Goal: Check status: Check status

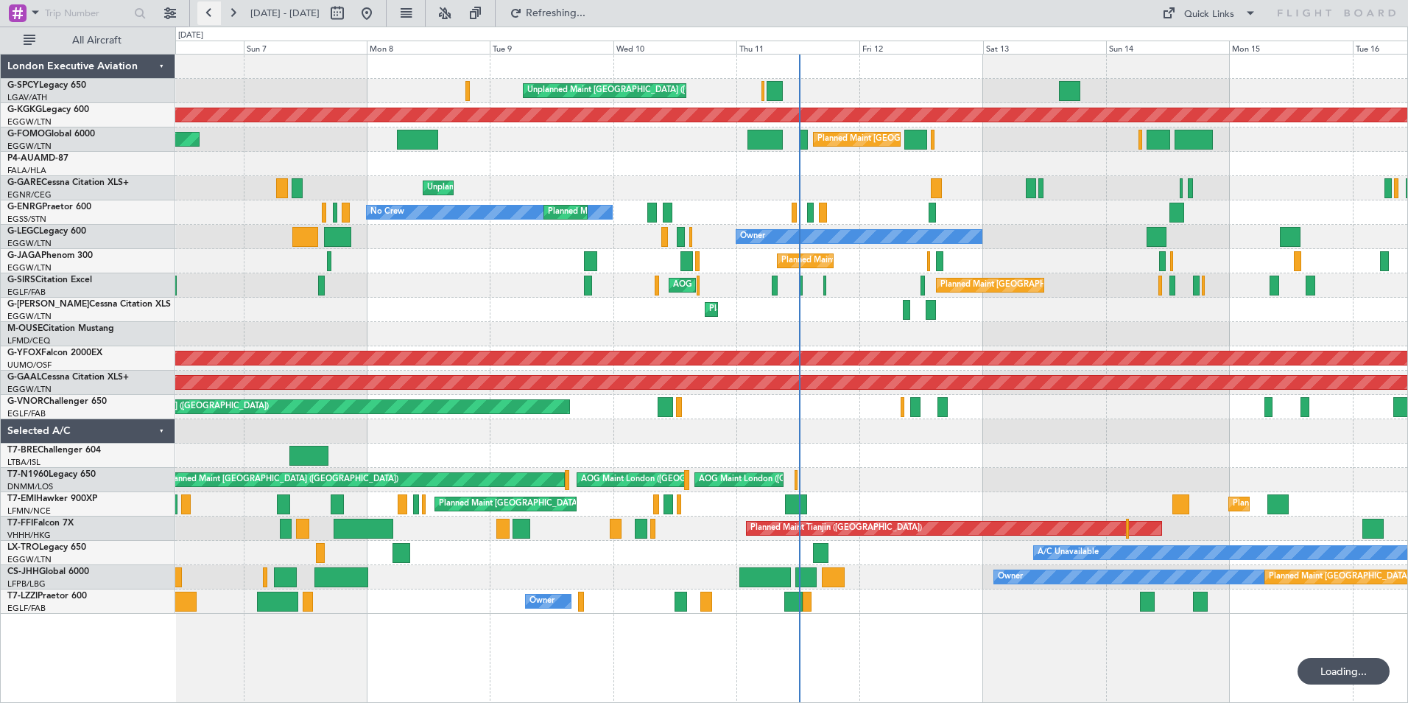
click at [215, 14] on button at bounding box center [209, 13] width 24 height 24
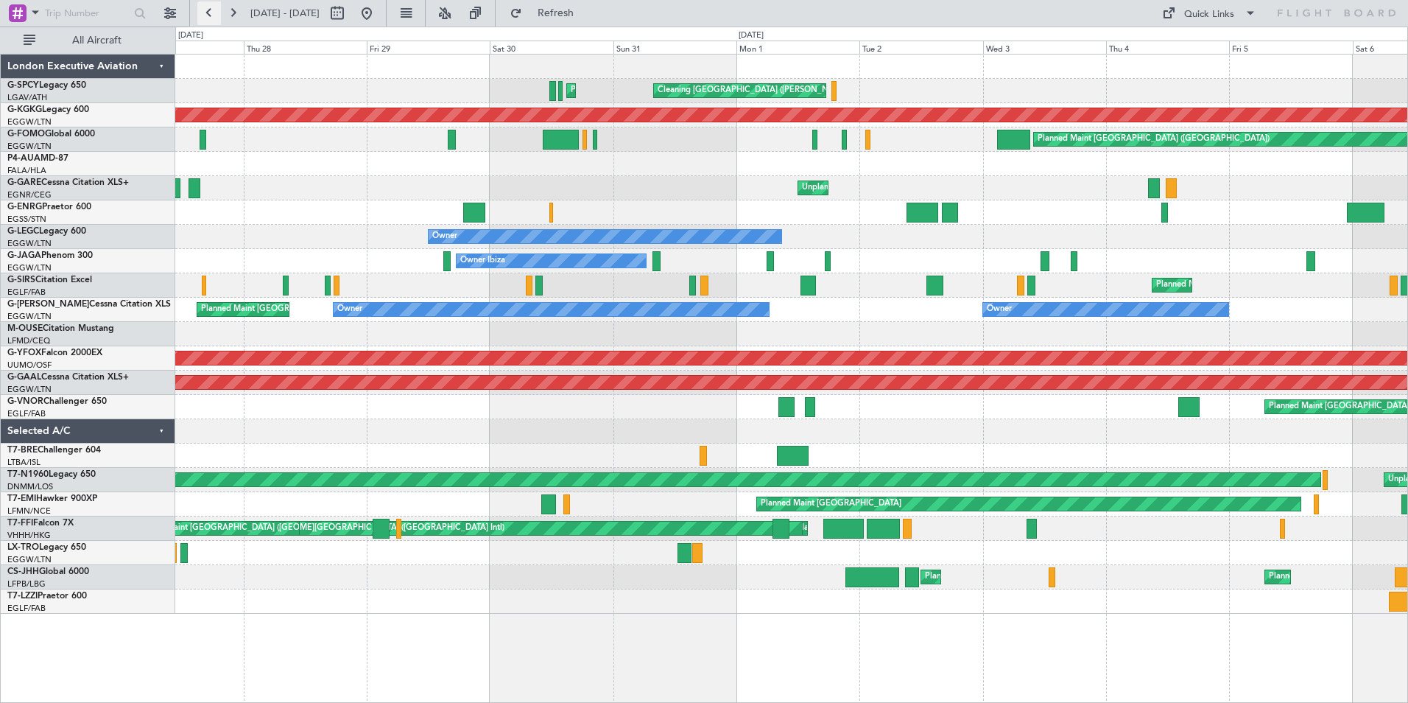
click at [215, 14] on button at bounding box center [209, 13] width 24 height 24
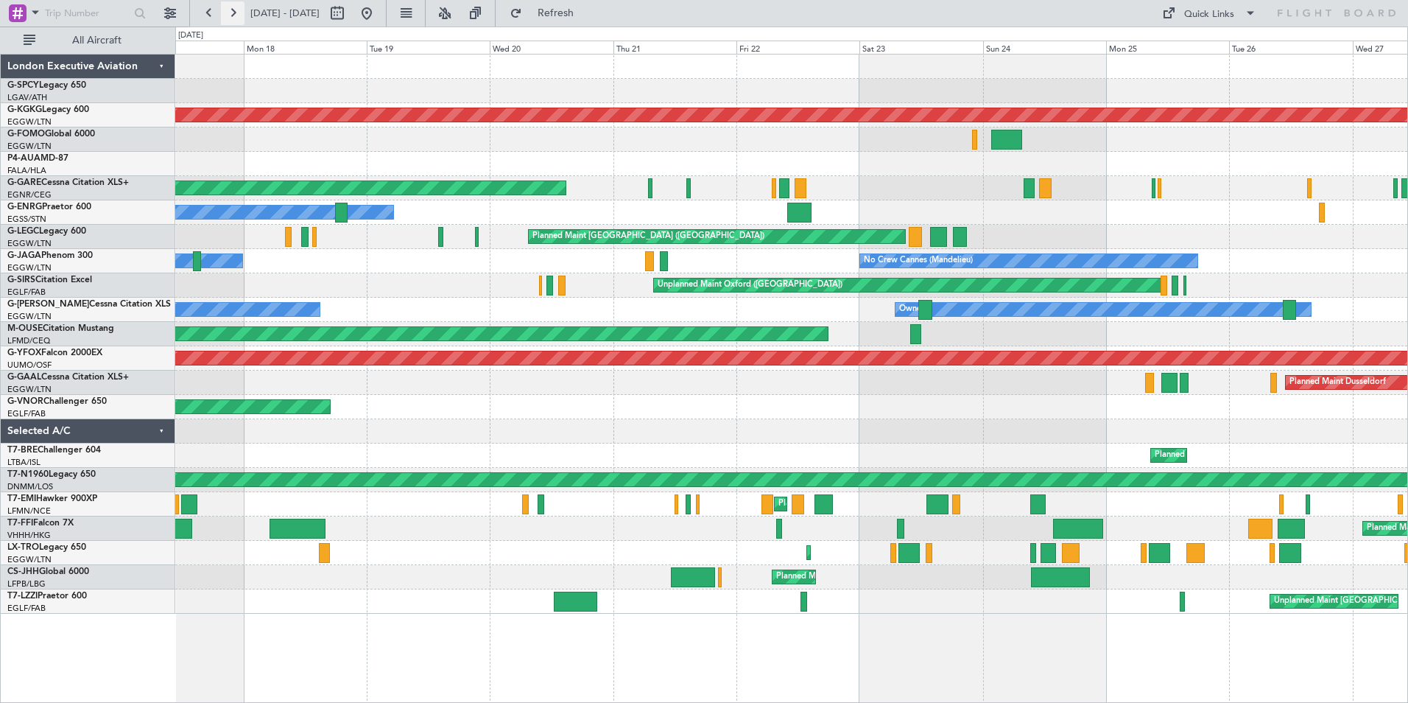
click at [236, 15] on button at bounding box center [233, 13] width 24 height 24
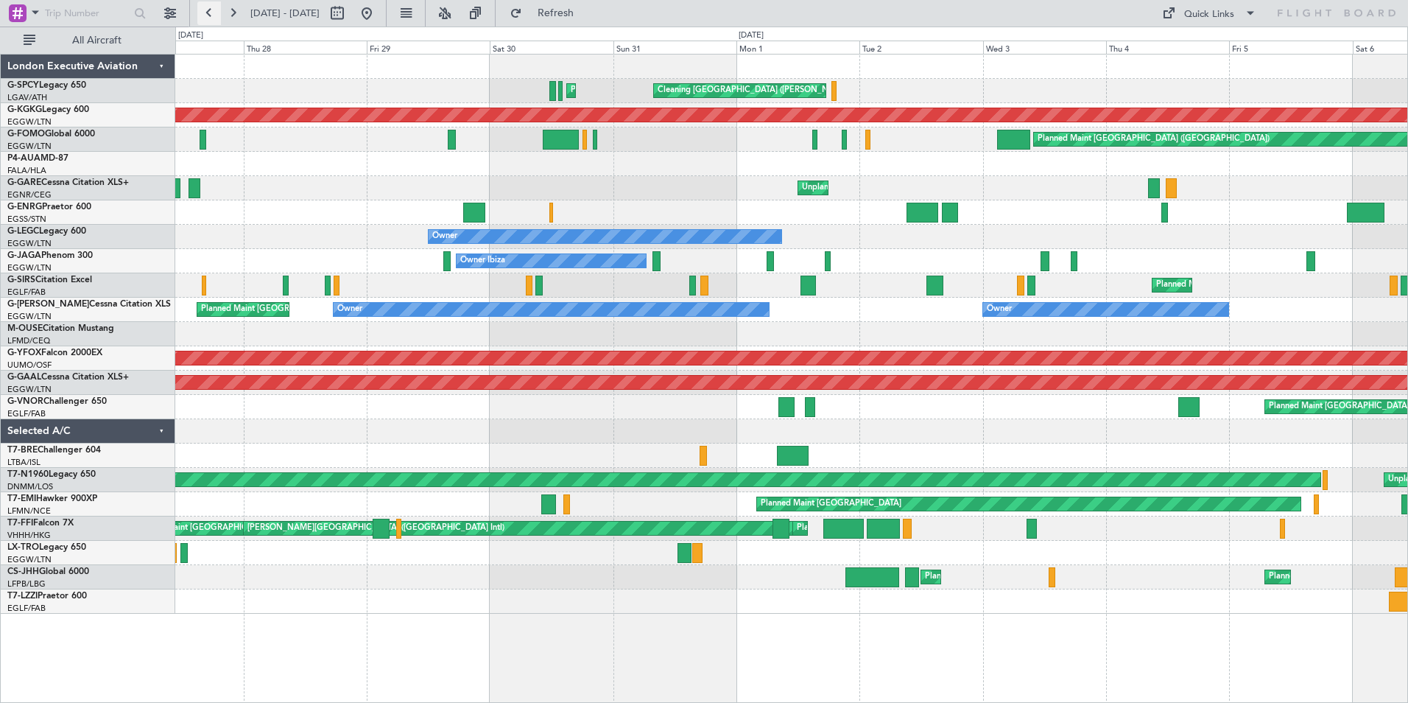
click at [215, 8] on button at bounding box center [209, 13] width 24 height 24
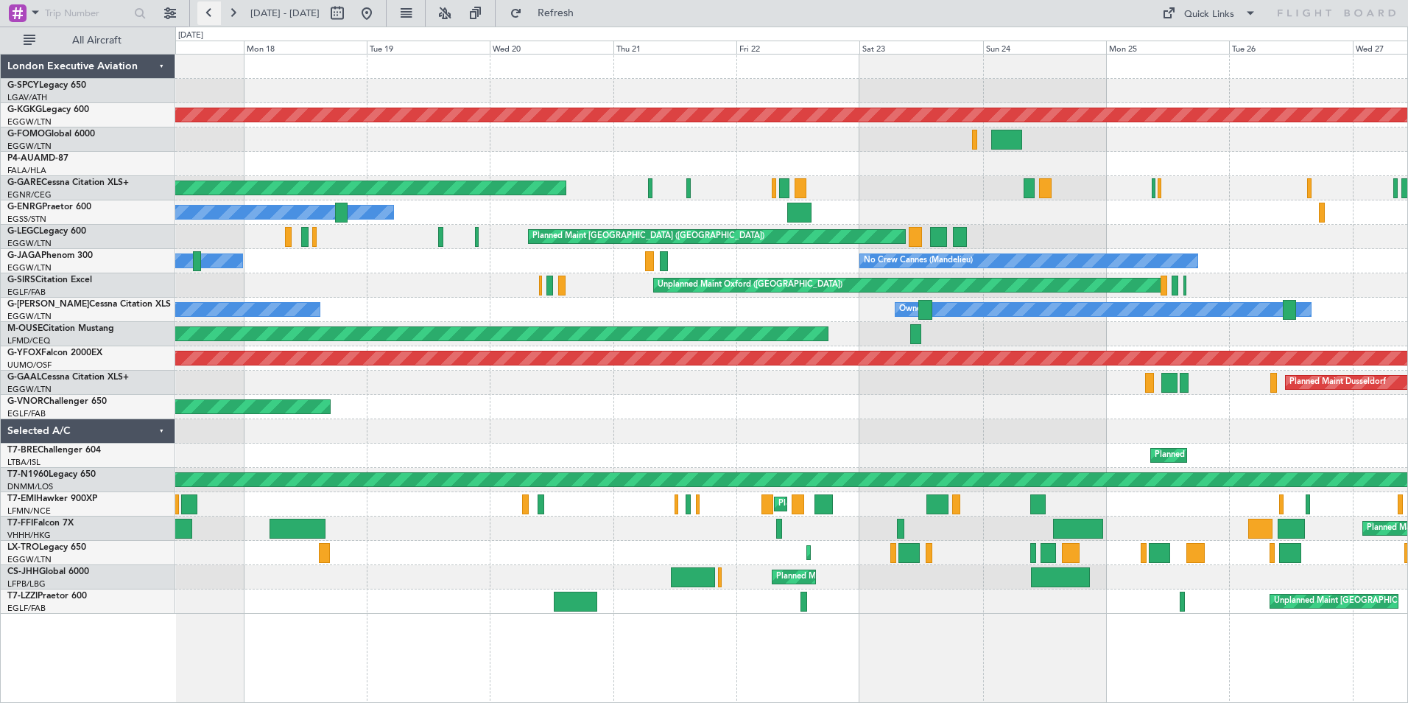
click at [215, 8] on button at bounding box center [209, 13] width 24 height 24
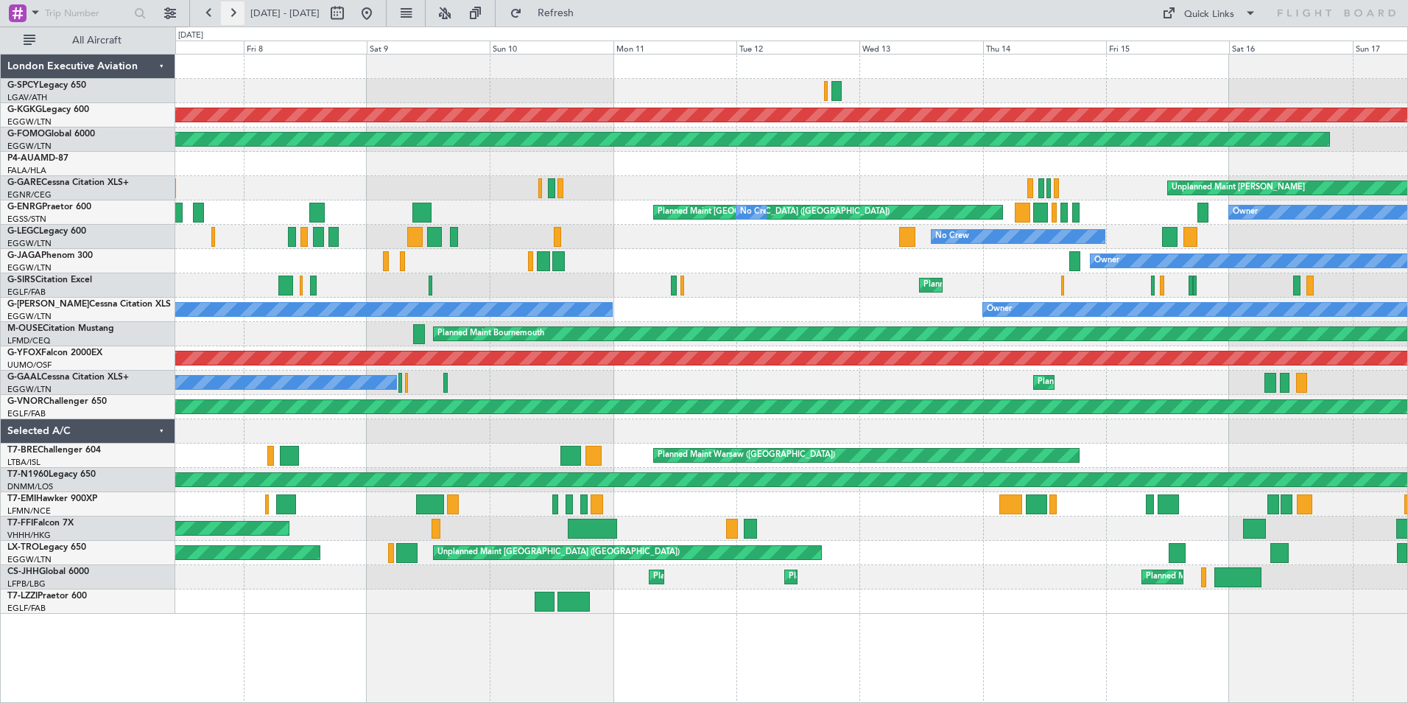
click at [233, 16] on button at bounding box center [233, 13] width 24 height 24
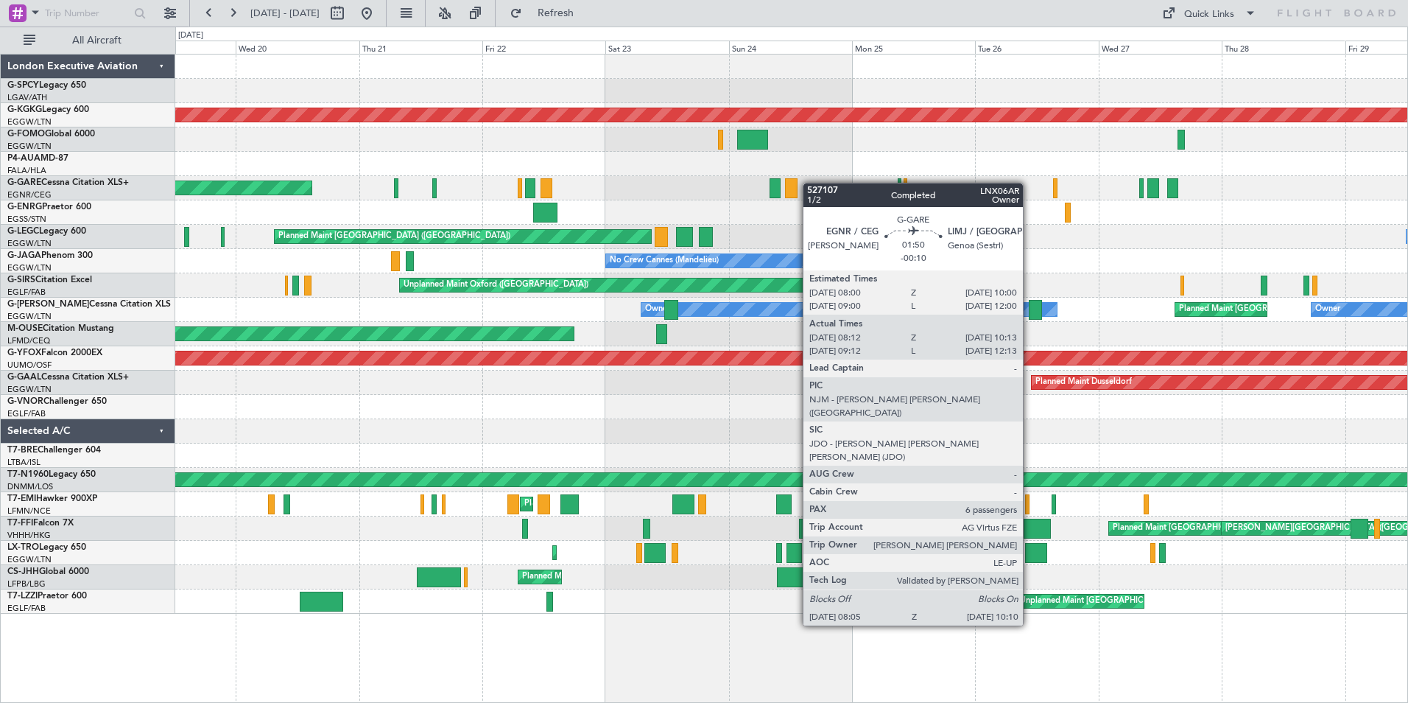
click at [785, 184] on div at bounding box center [791, 188] width 12 height 20
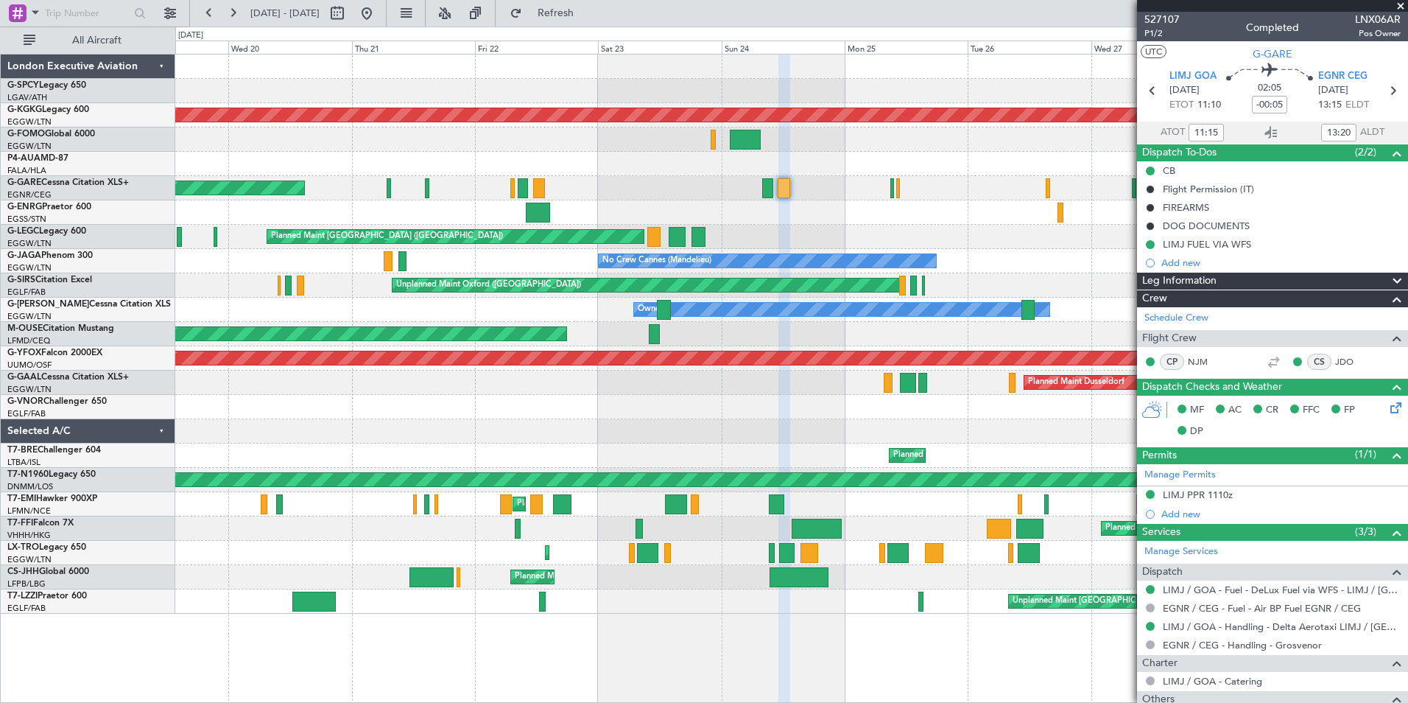
click at [1404, 4] on span at bounding box center [1401, 6] width 15 height 13
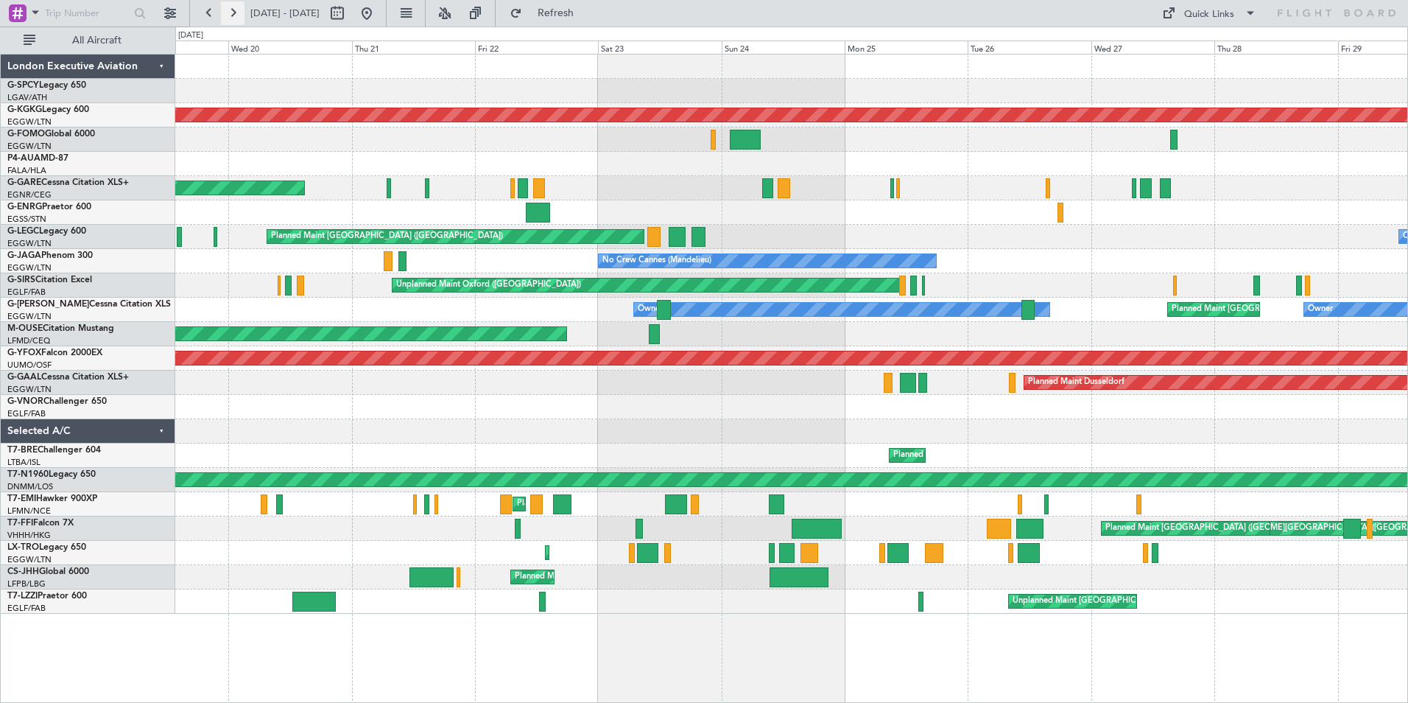
click at [240, 16] on button at bounding box center [233, 13] width 24 height 24
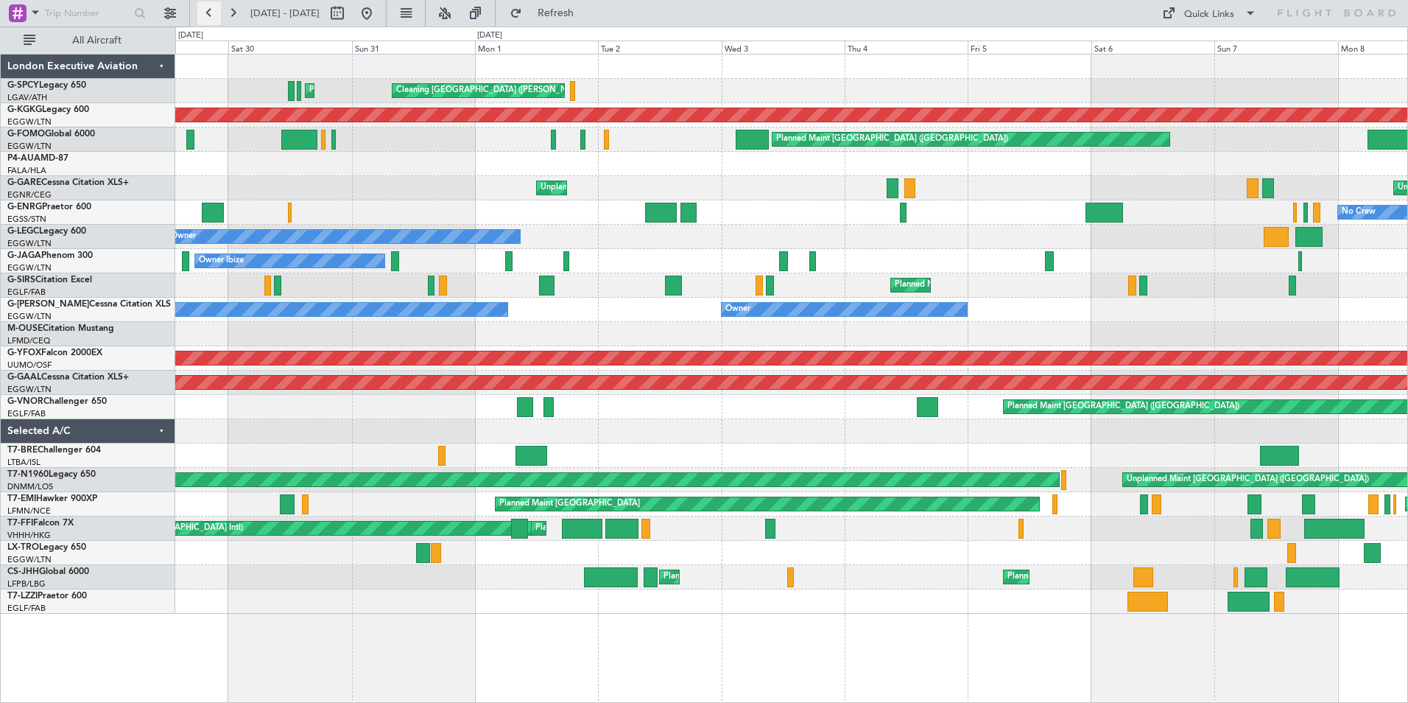
click at [207, 12] on button at bounding box center [209, 13] width 24 height 24
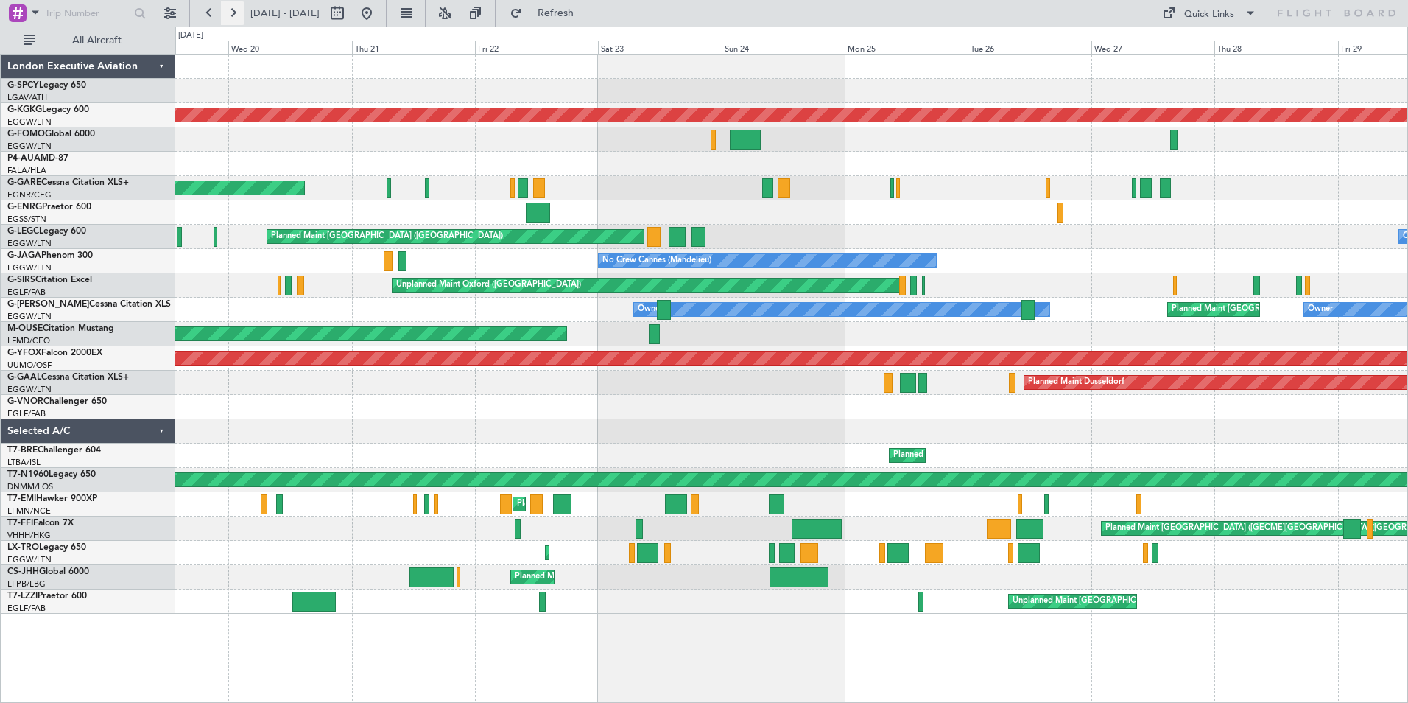
click at [237, 12] on button at bounding box center [233, 13] width 24 height 24
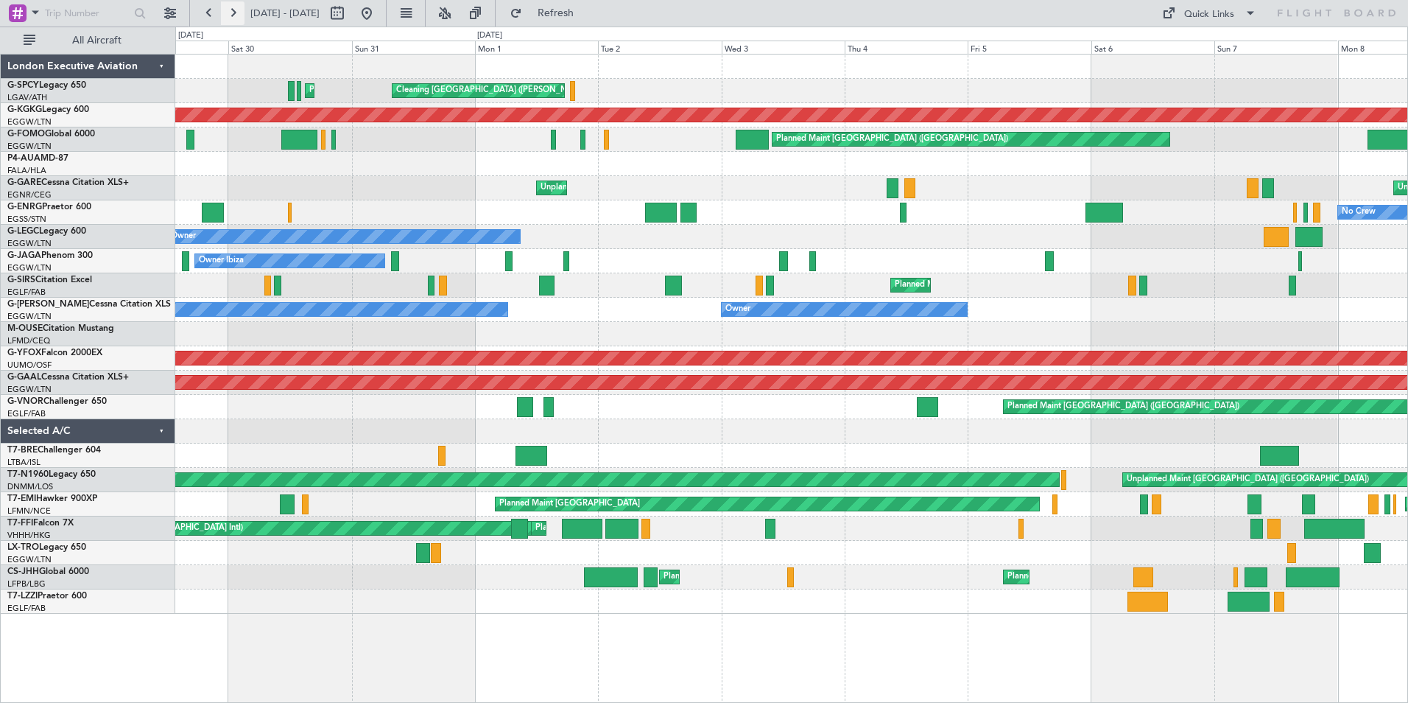
click at [237, 15] on button at bounding box center [233, 13] width 24 height 24
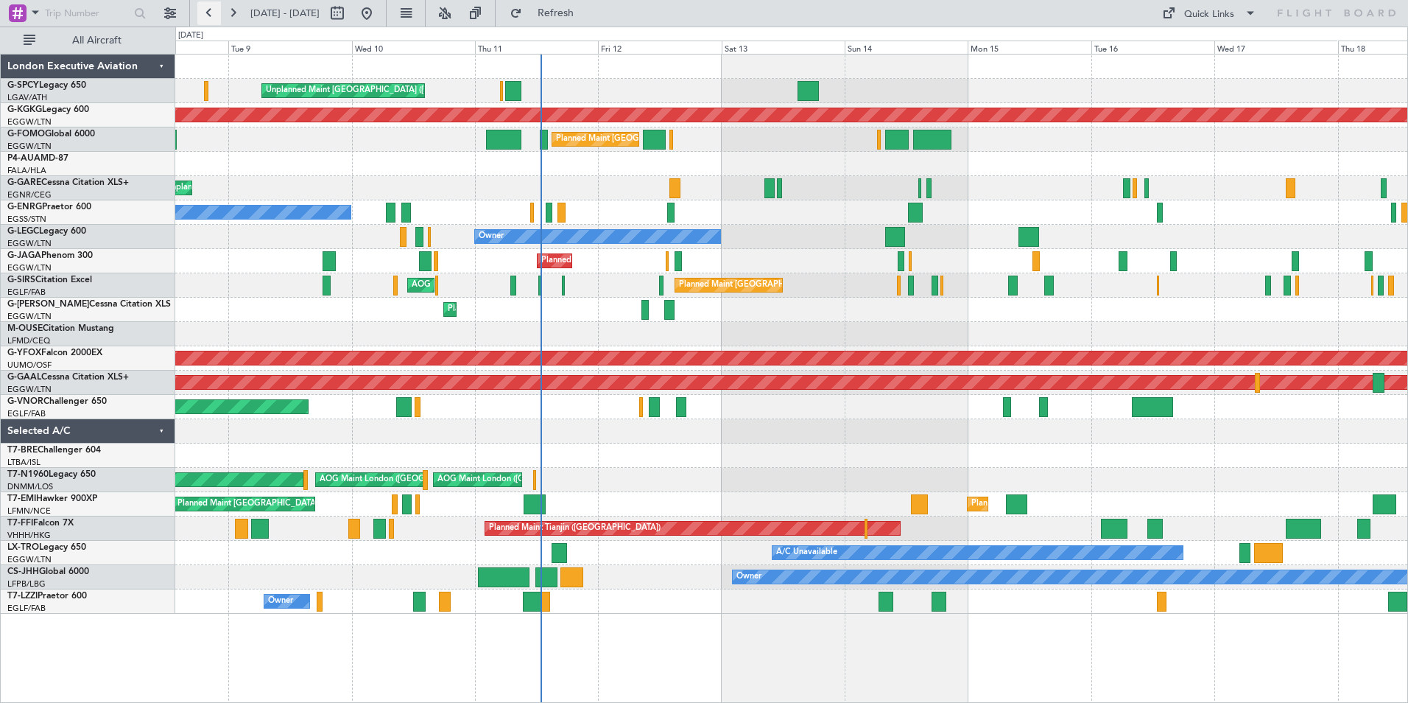
click at [207, 12] on button at bounding box center [209, 13] width 24 height 24
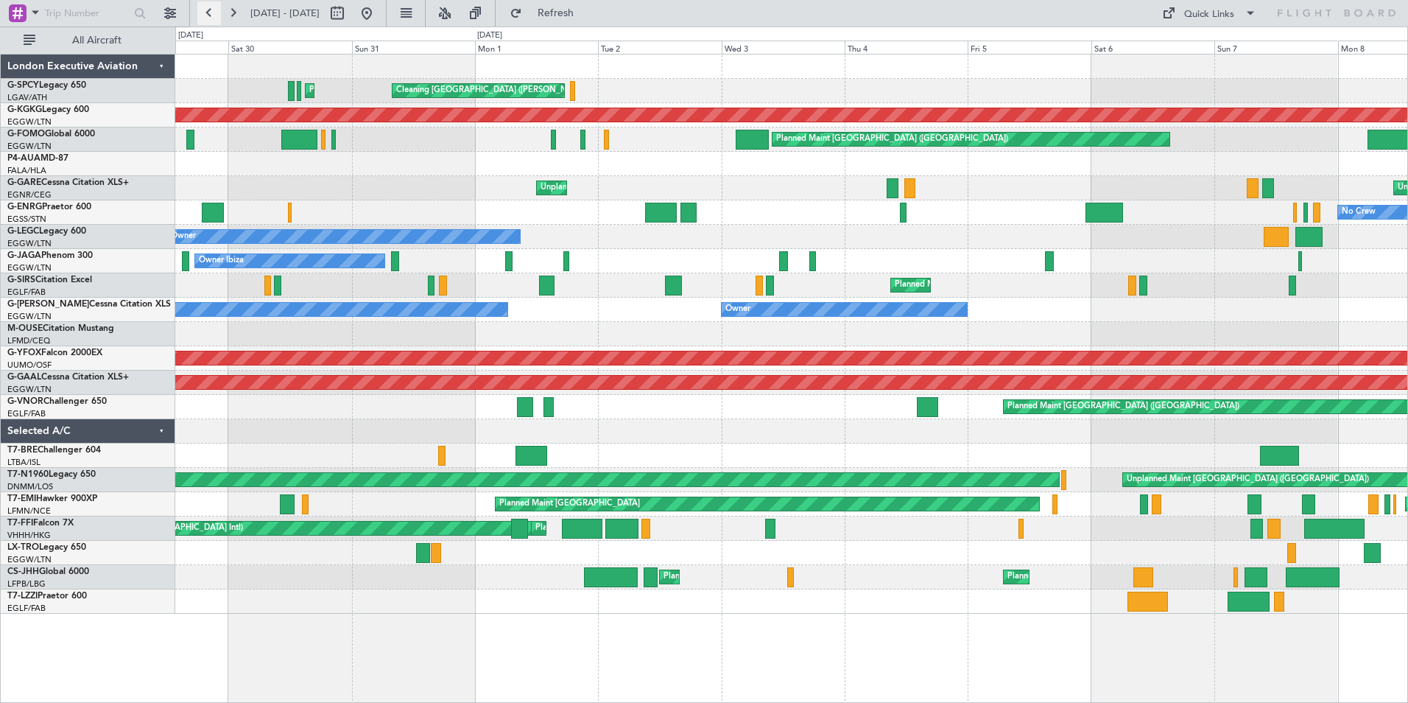
click at [202, 17] on button at bounding box center [209, 13] width 24 height 24
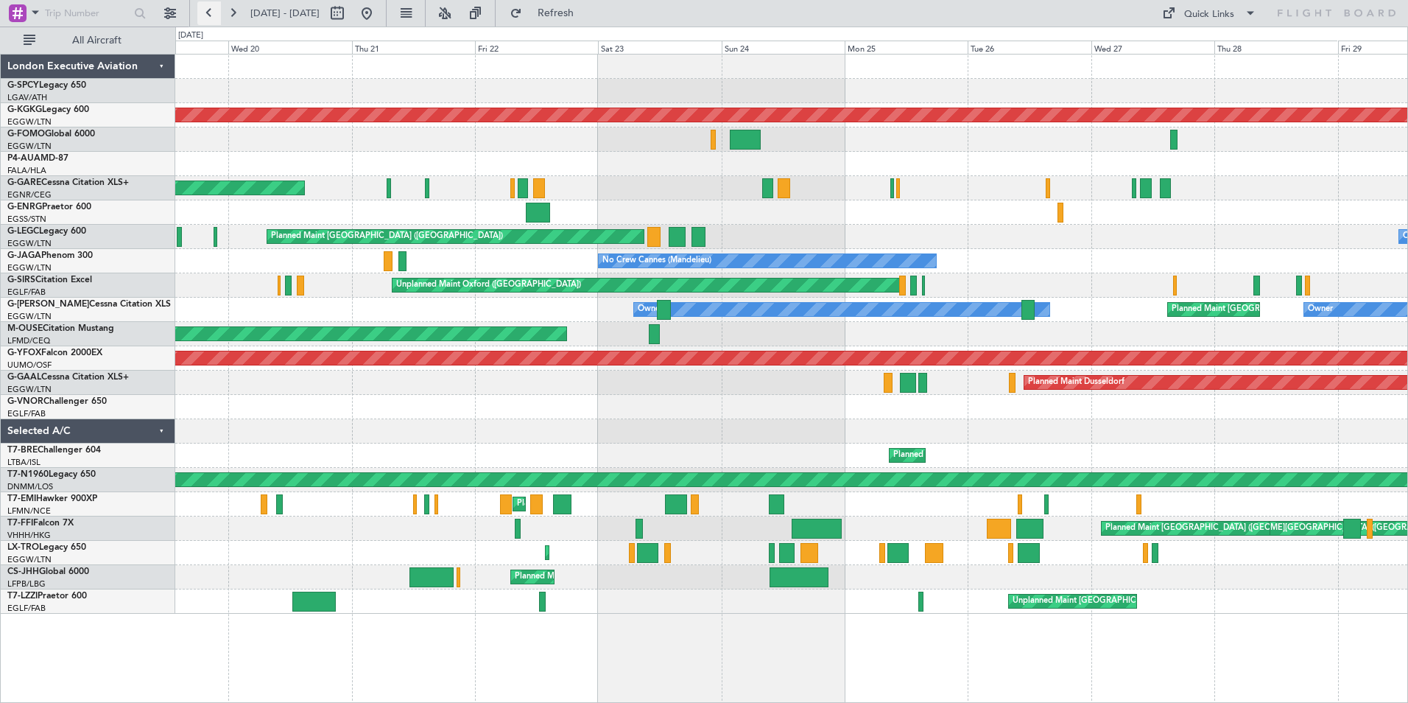
click at [202, 17] on button at bounding box center [209, 13] width 24 height 24
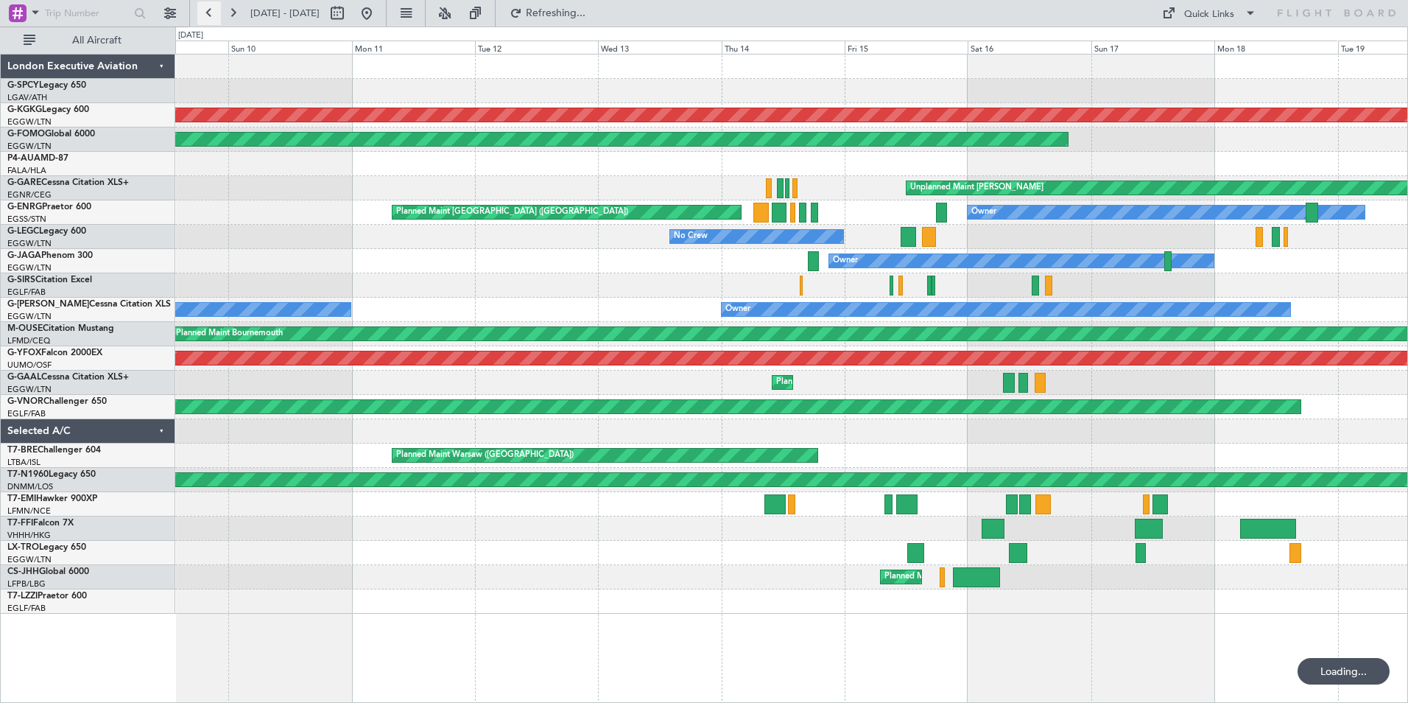
click at [202, 17] on button at bounding box center [209, 13] width 24 height 24
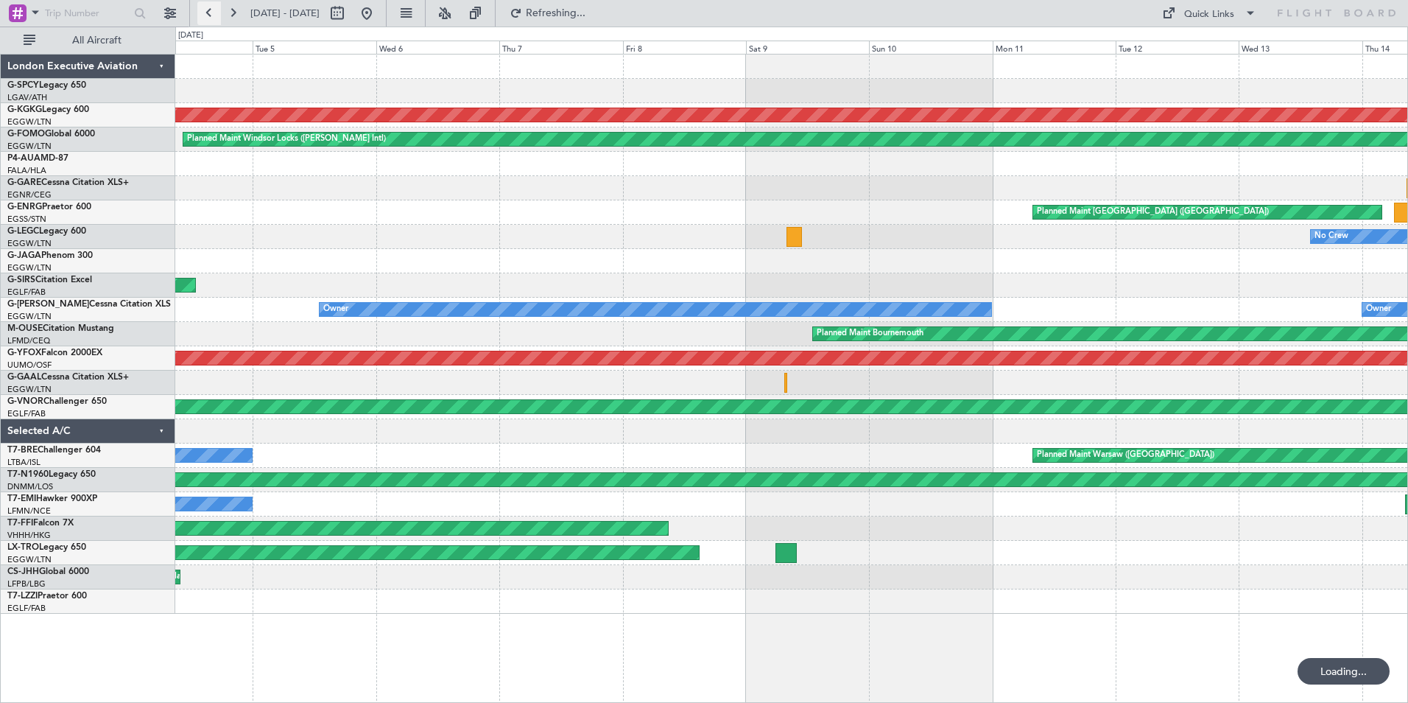
click at [202, 17] on button at bounding box center [209, 13] width 24 height 24
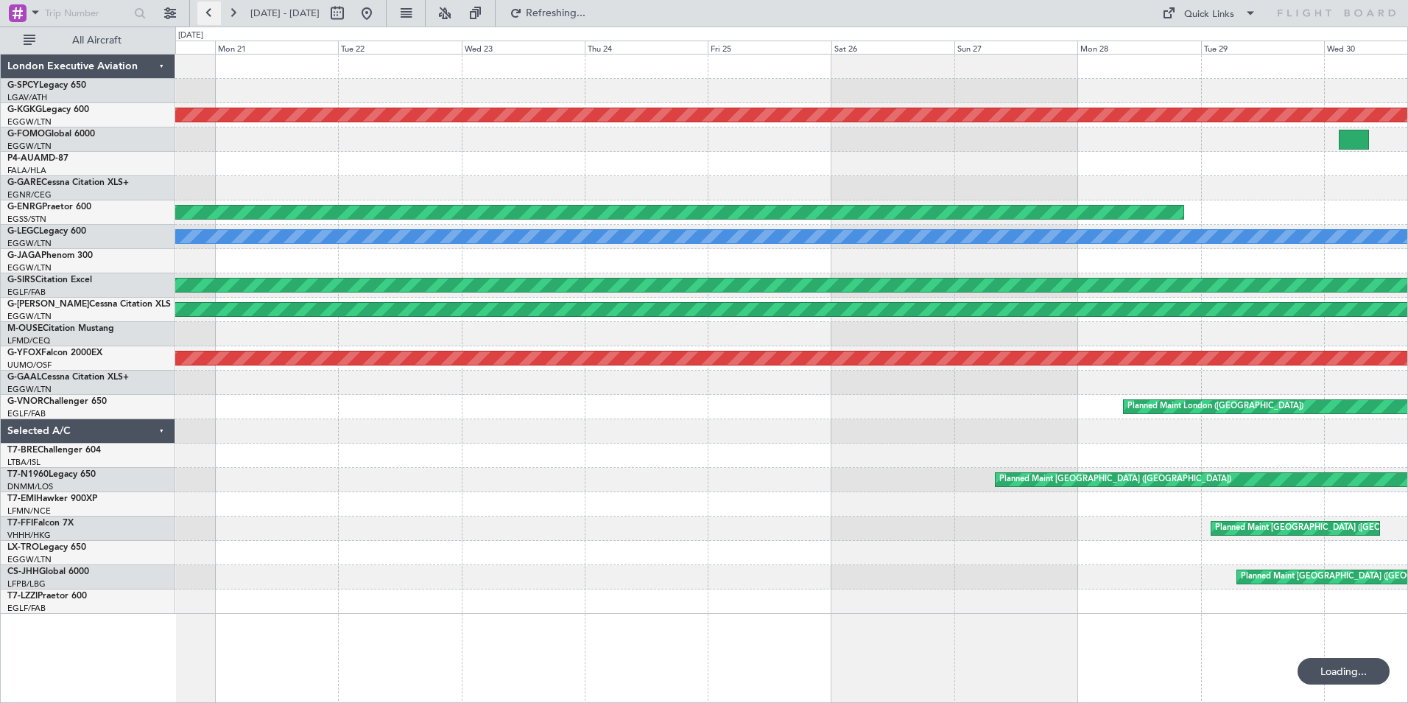
click at [202, 17] on button at bounding box center [209, 13] width 24 height 24
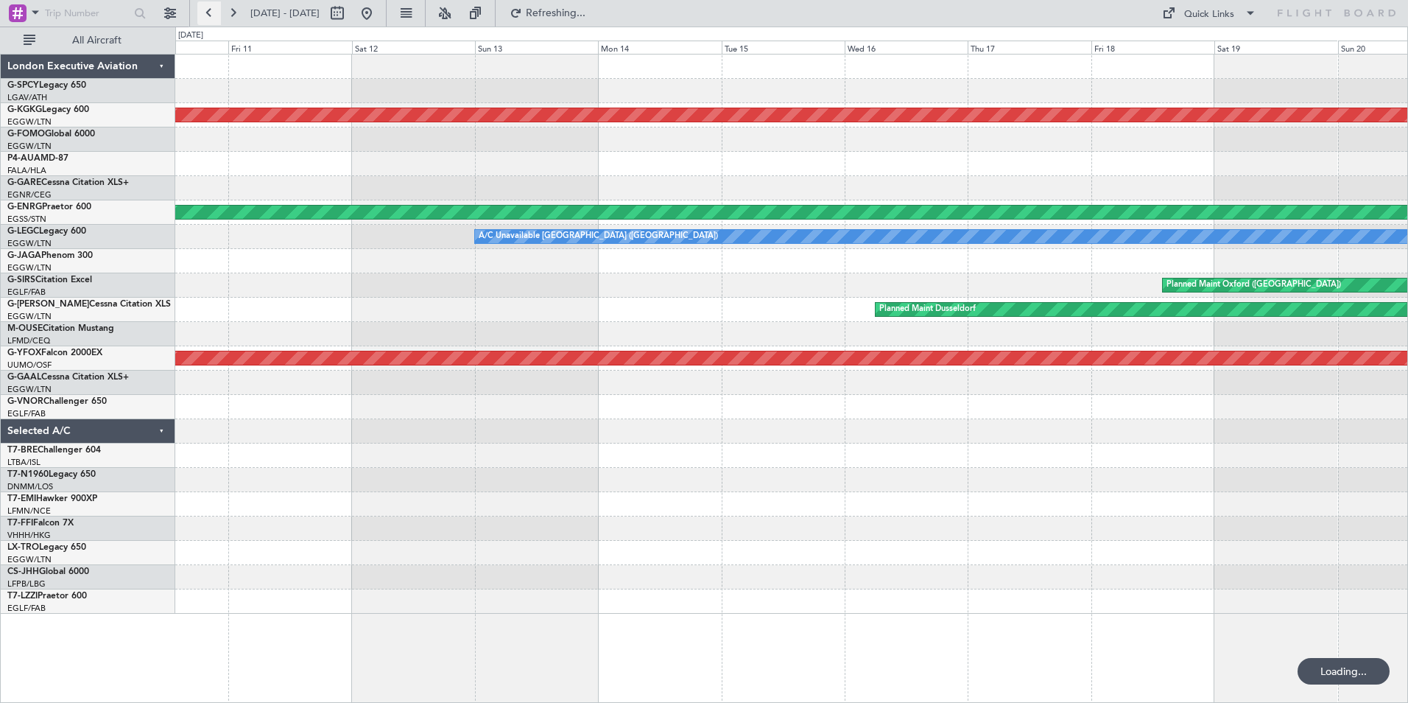
click at [202, 17] on button at bounding box center [209, 13] width 24 height 24
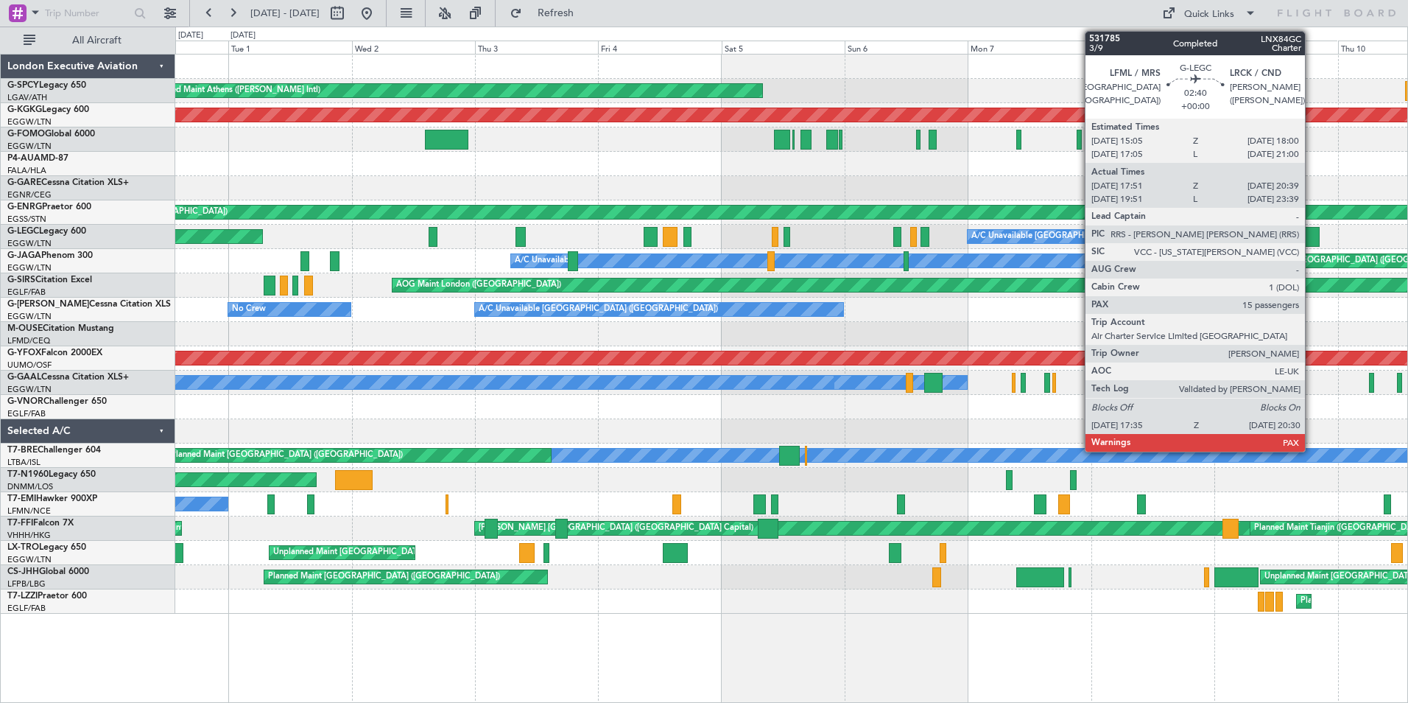
click at [1312, 238] on div at bounding box center [1311, 237] width 15 height 20
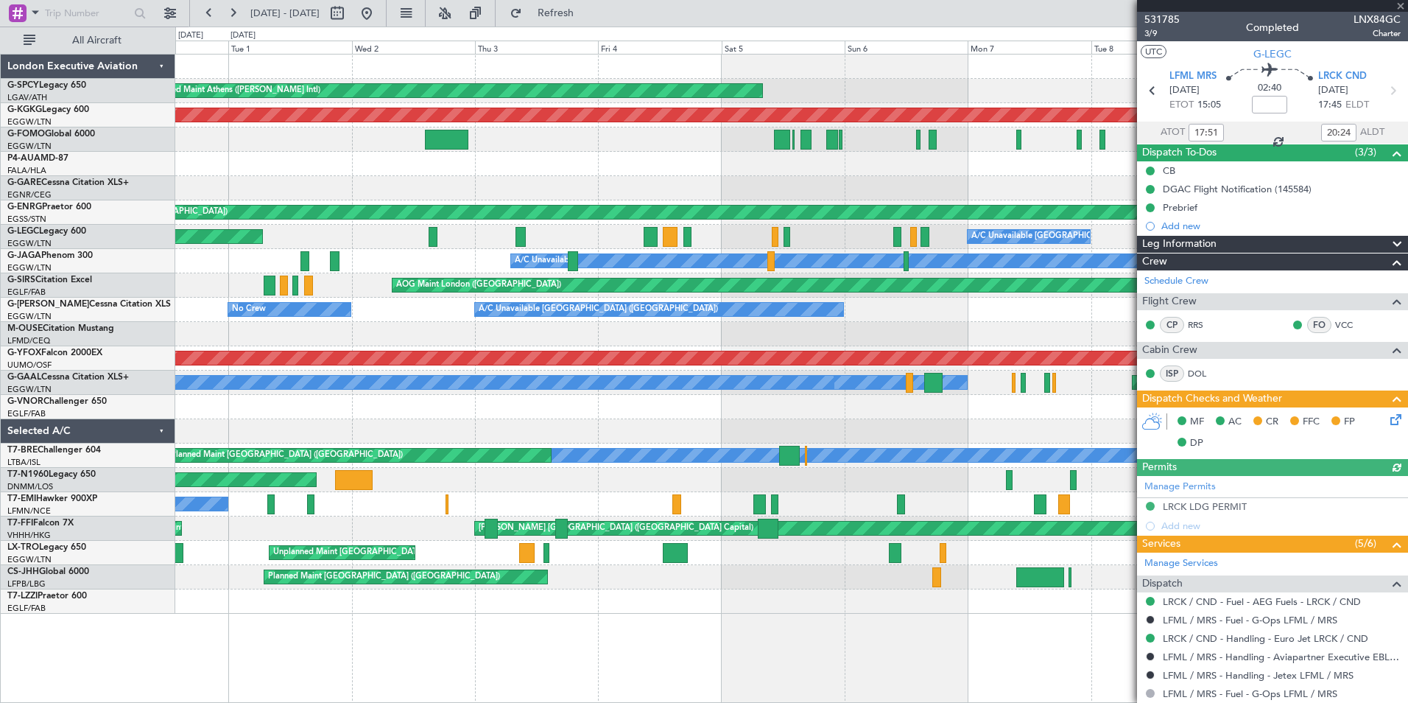
click at [1400, 4] on div at bounding box center [1272, 6] width 271 height 12
type input "19:51"
type input "23:24"
type input "17:51"
type input "20:24"
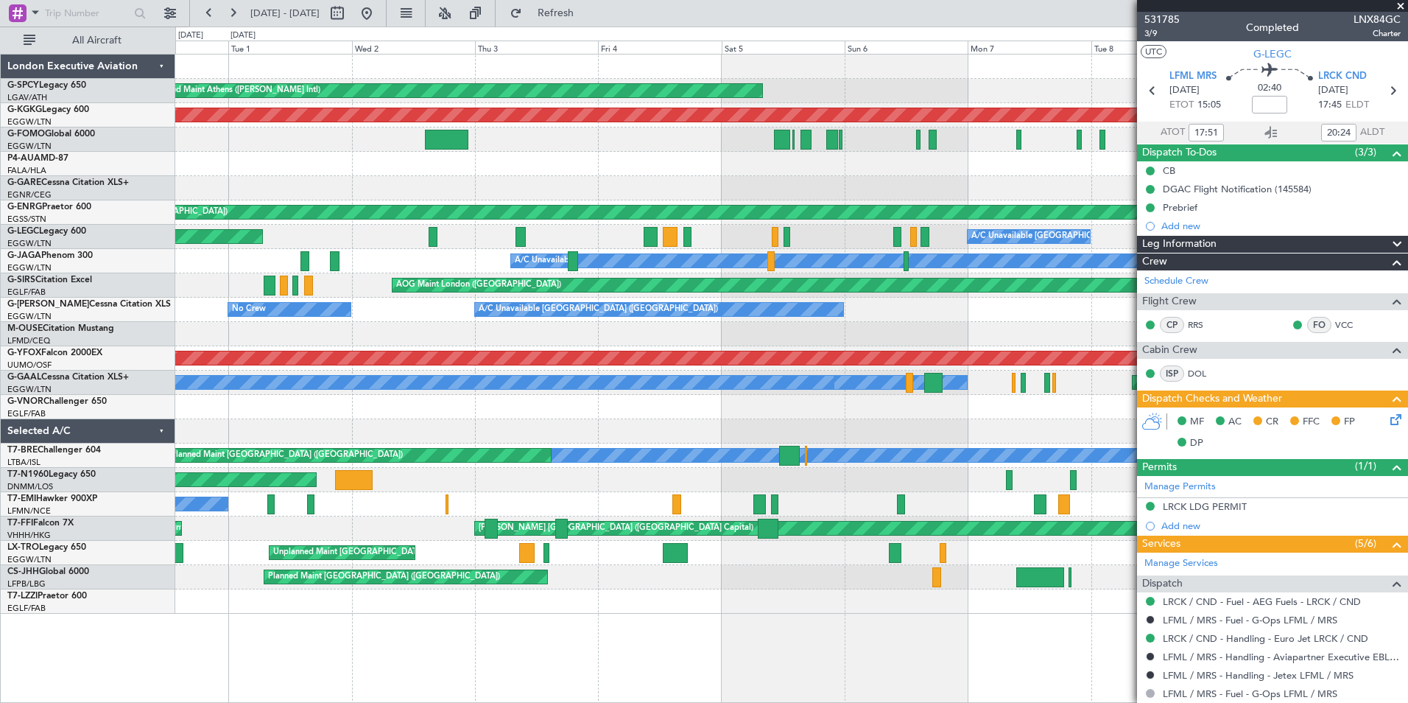
click at [1402, 4] on span at bounding box center [1401, 6] width 15 height 13
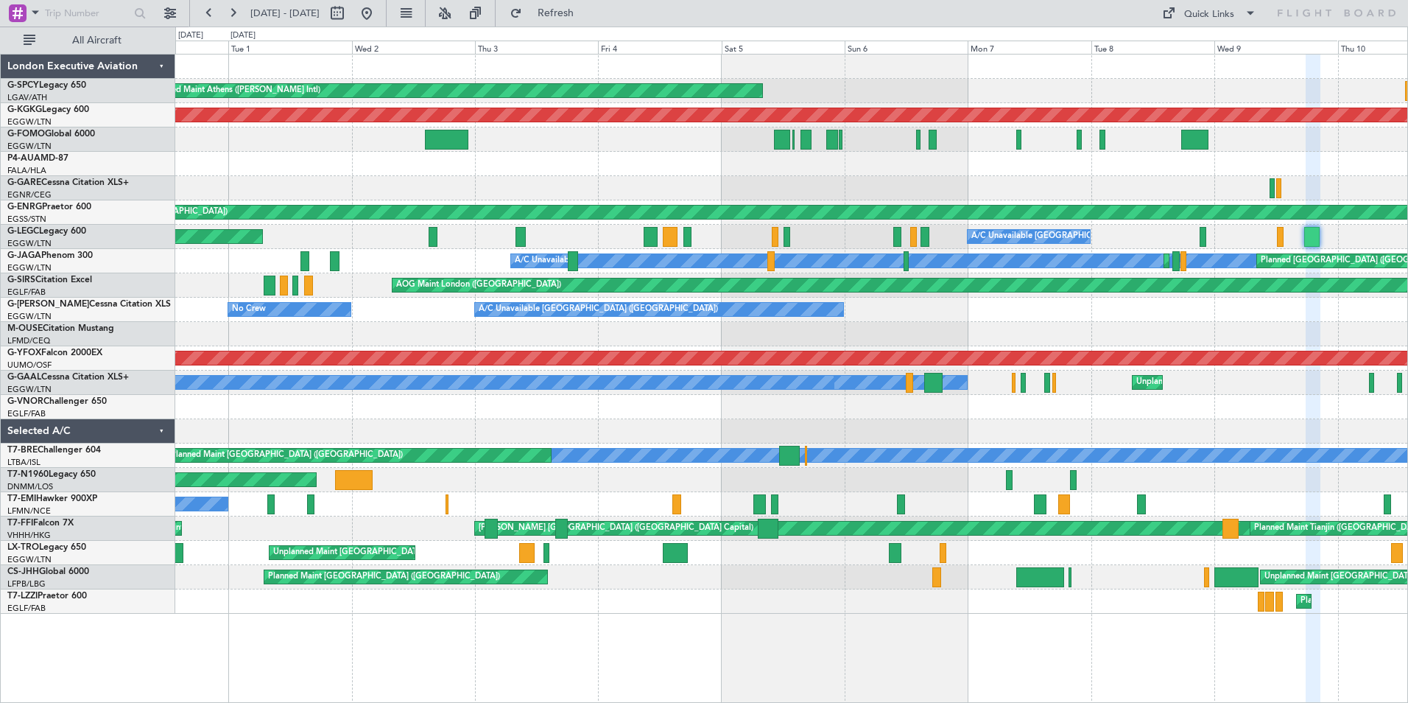
type input "0"
click at [229, 14] on button at bounding box center [233, 13] width 24 height 24
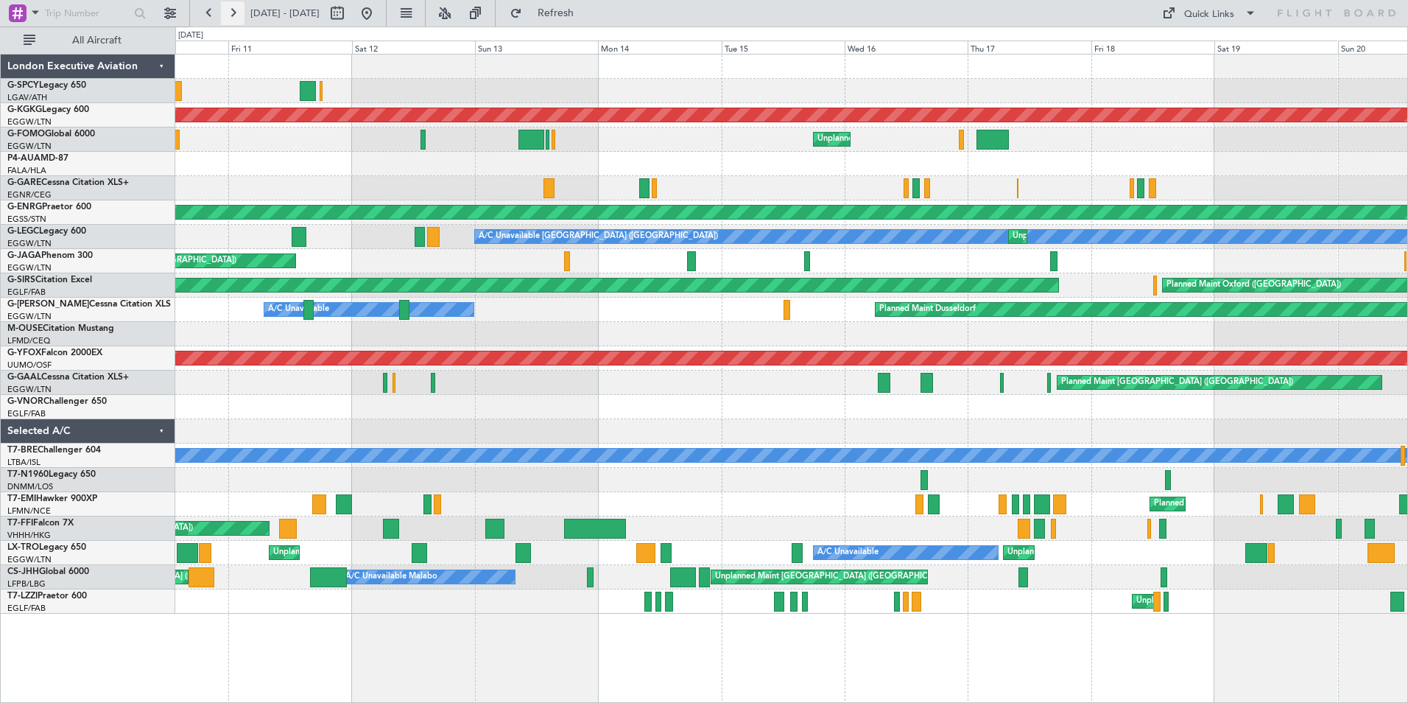
click at [230, 14] on button at bounding box center [233, 13] width 24 height 24
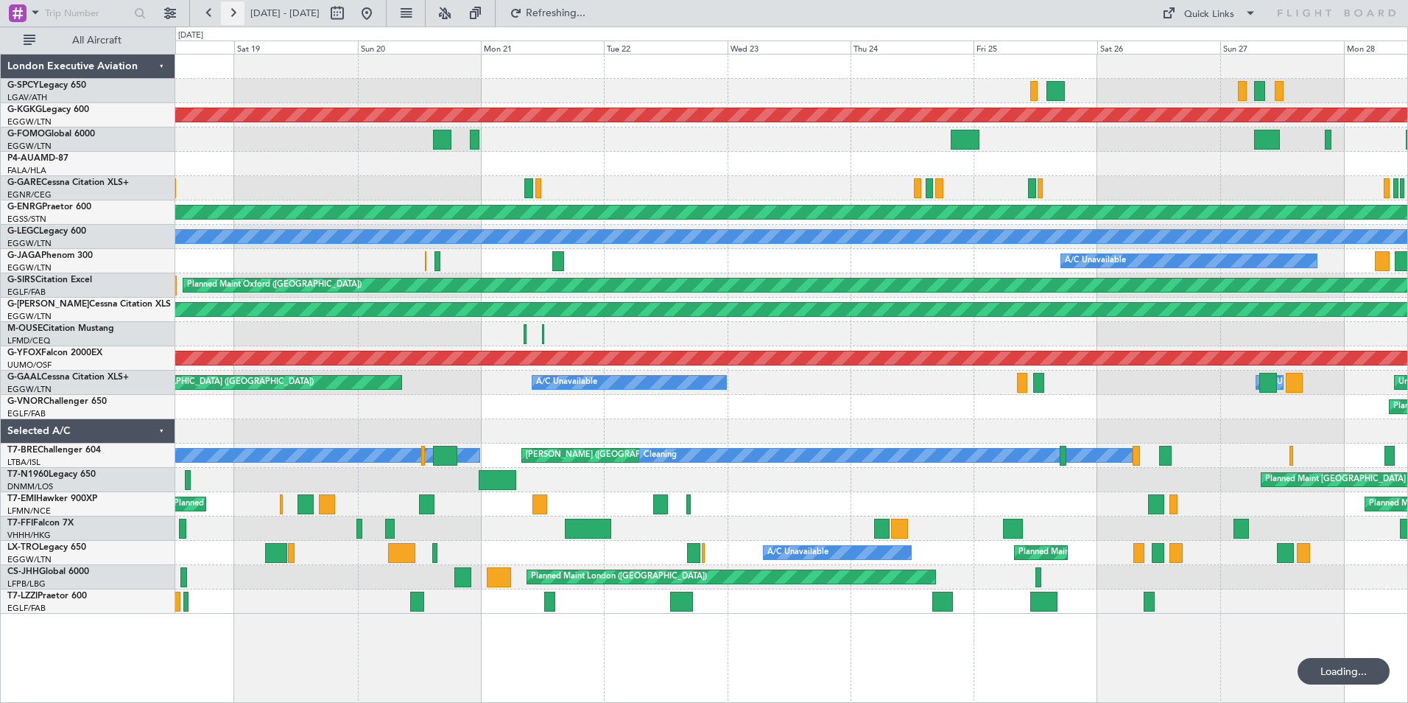
click at [231, 14] on button at bounding box center [233, 13] width 24 height 24
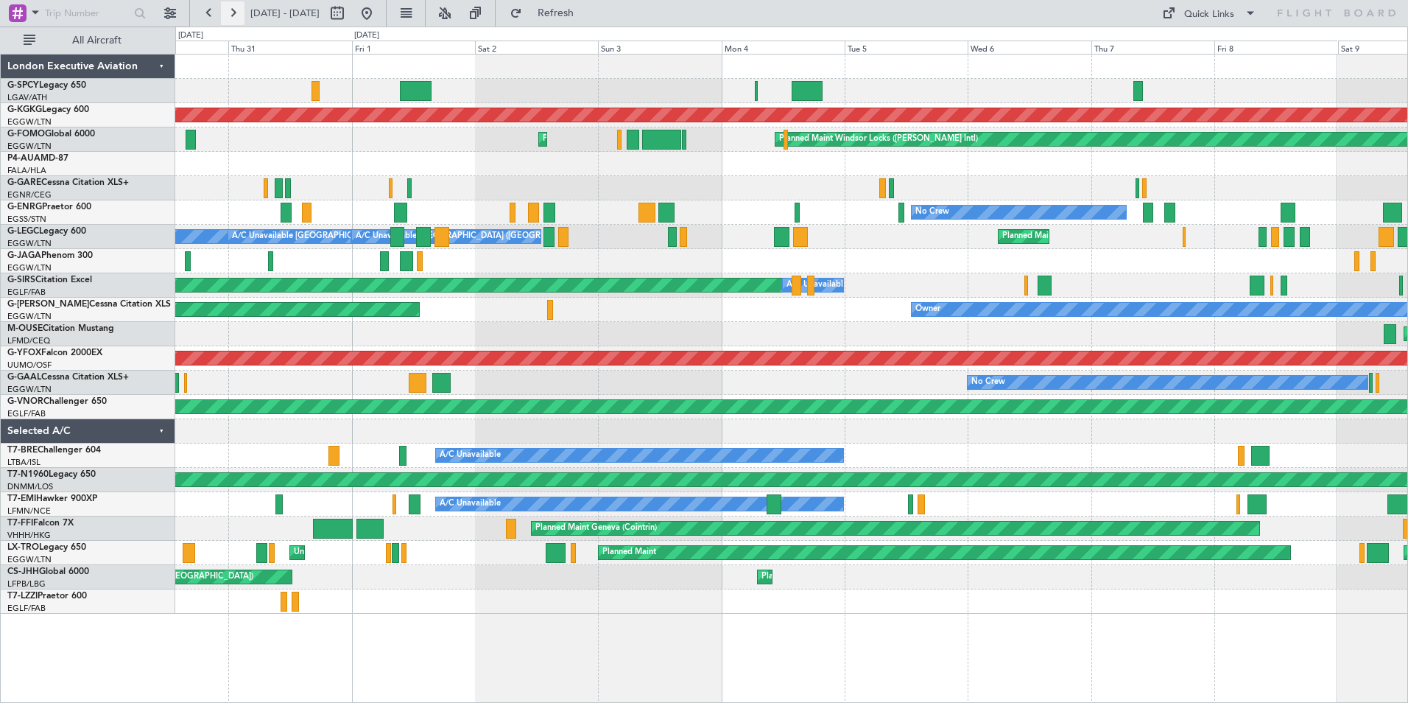
click at [233, 12] on button at bounding box center [233, 13] width 24 height 24
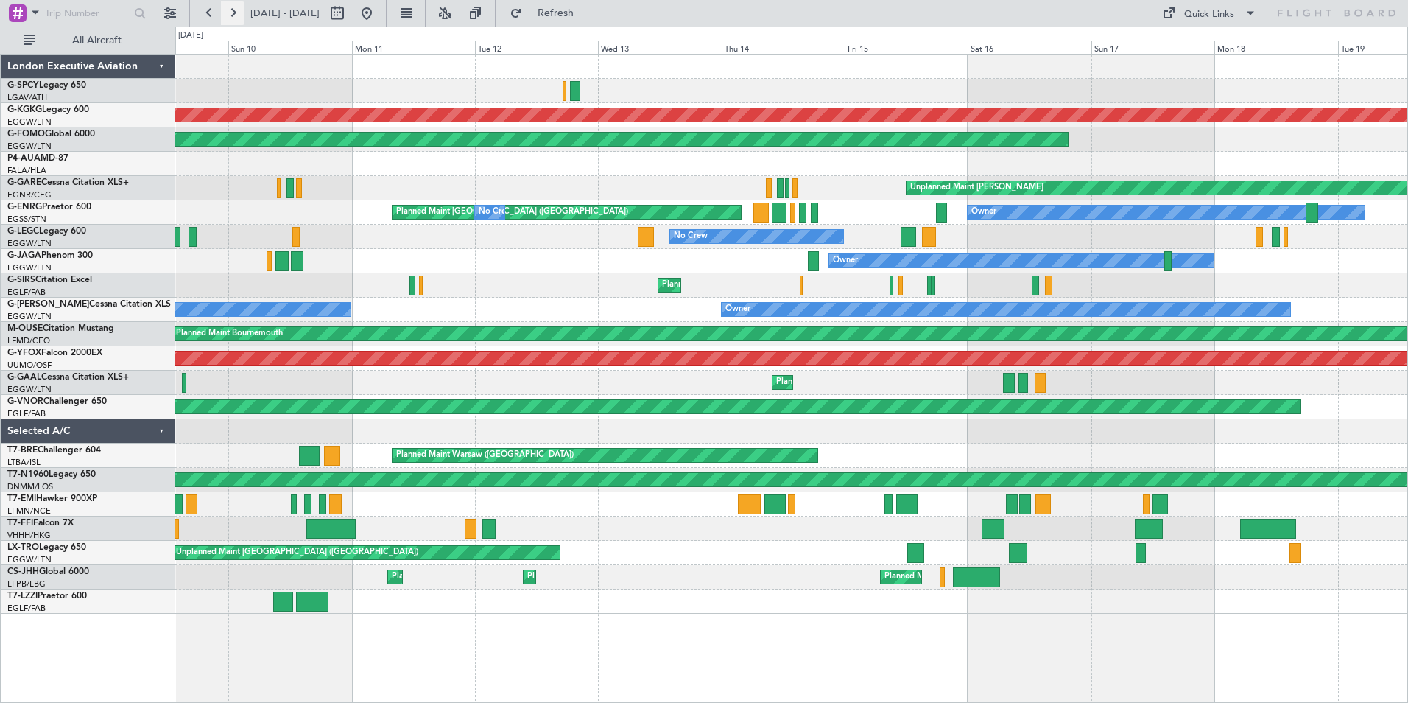
click at [228, 10] on button at bounding box center [233, 13] width 24 height 24
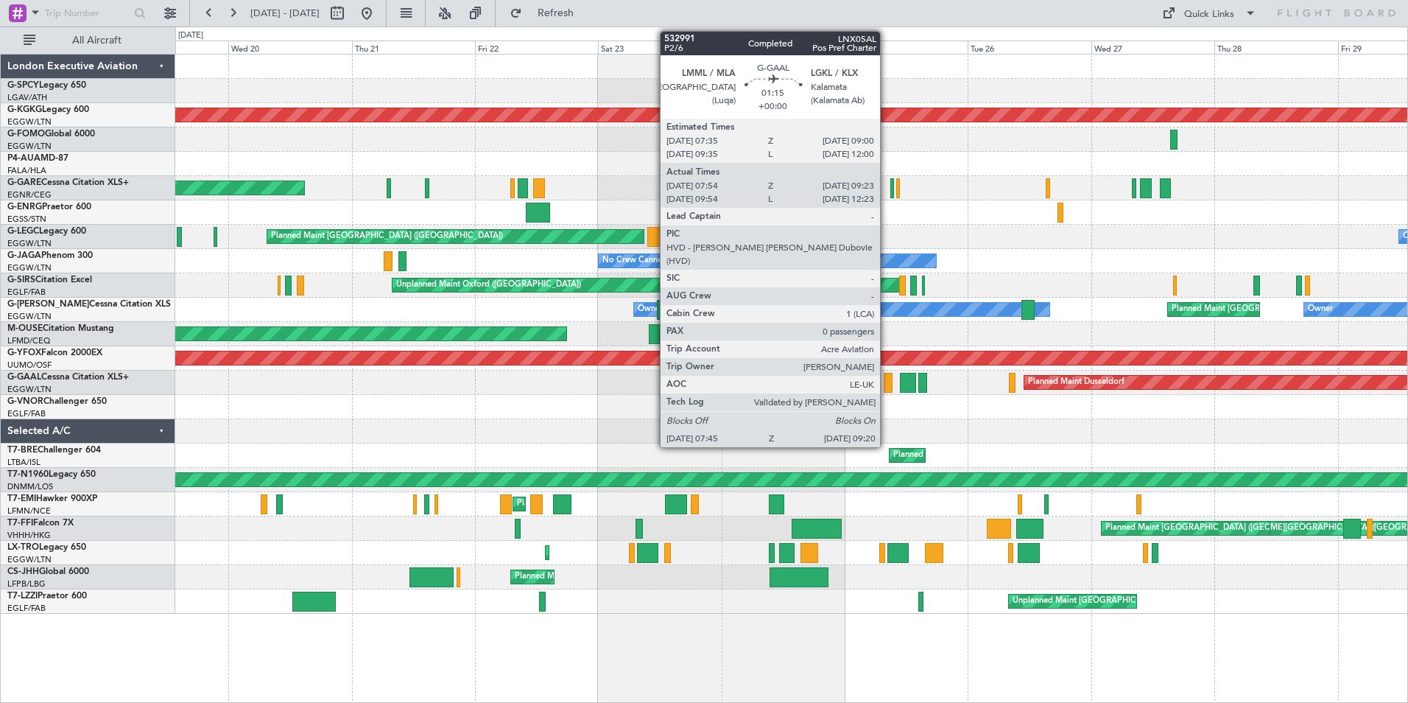
click at [887, 383] on div at bounding box center [888, 383] width 9 height 20
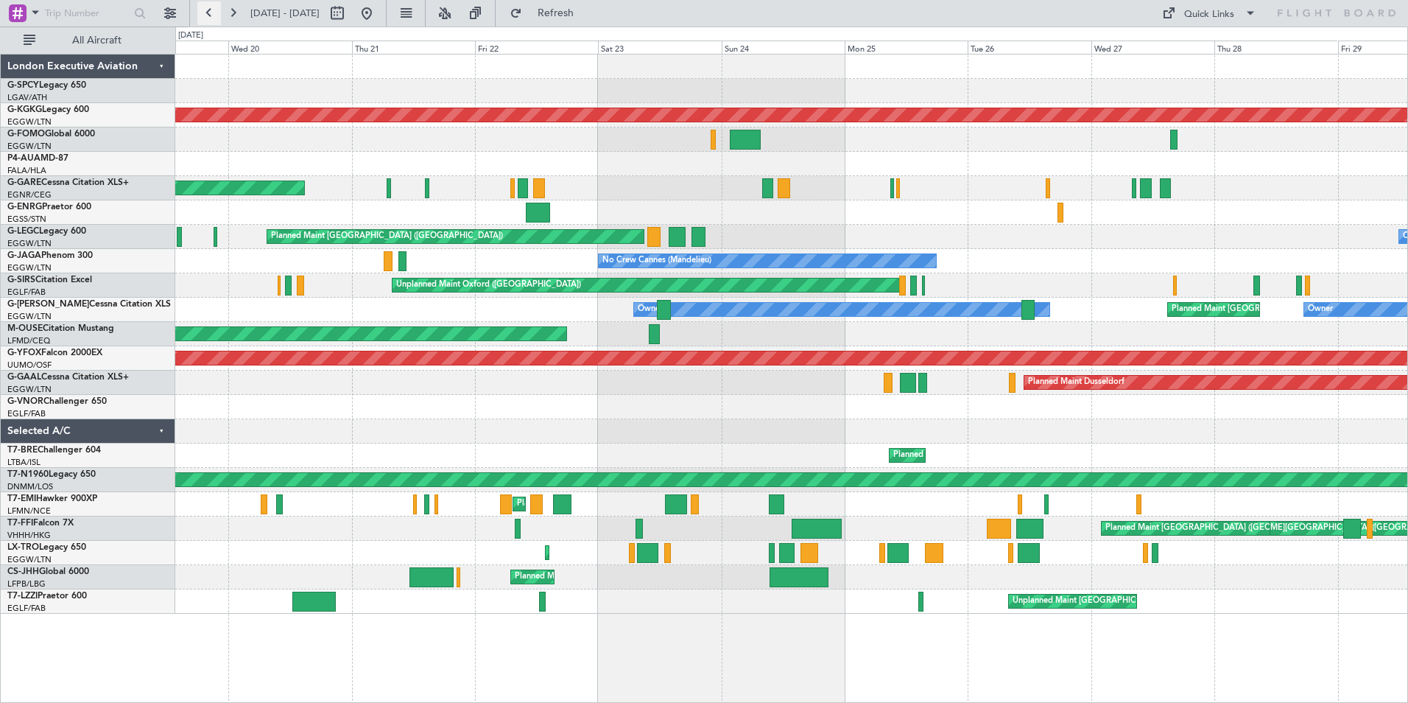
click at [208, 12] on button at bounding box center [209, 13] width 24 height 24
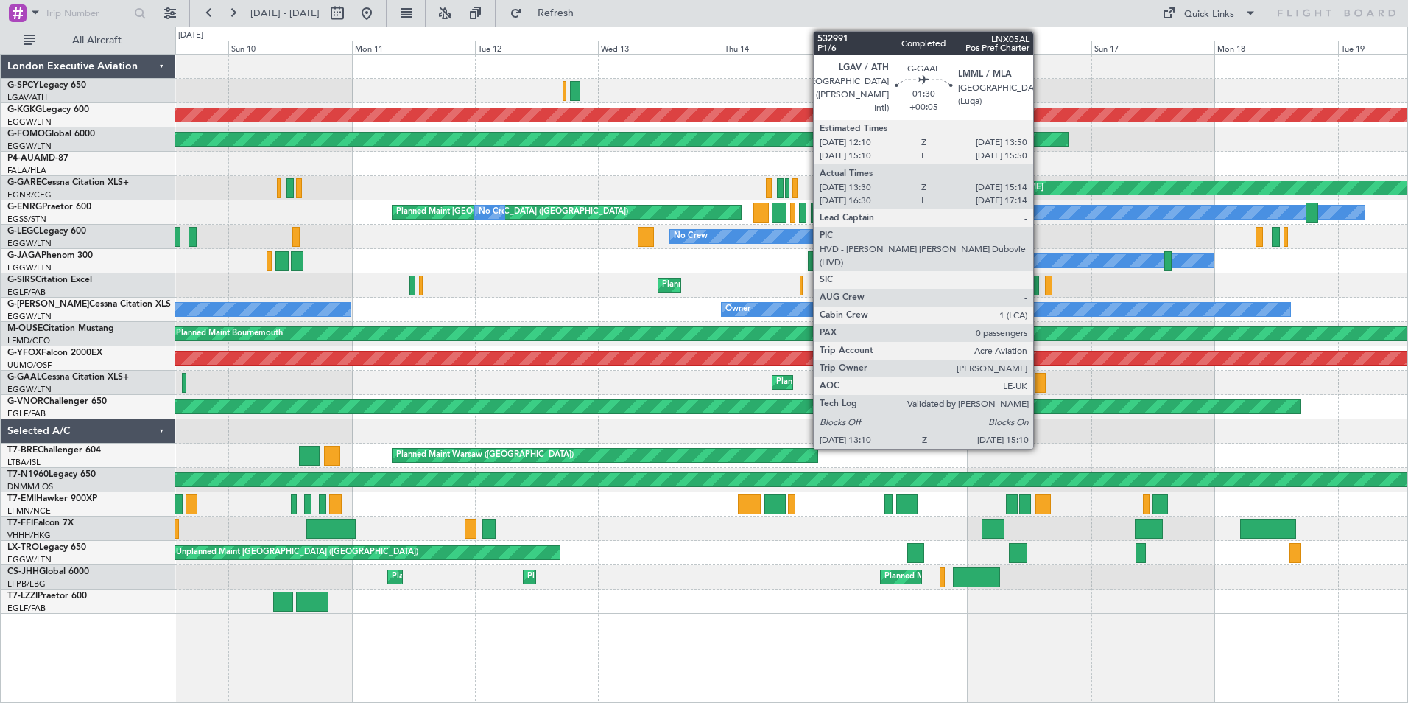
click at [1040, 377] on div at bounding box center [1040, 383] width 10 height 20
